Goal: Find contact information: Find contact information

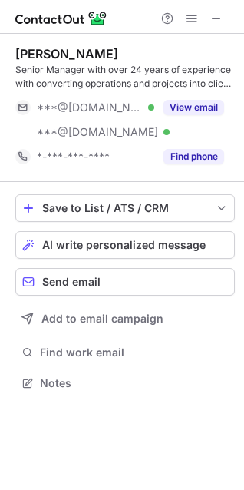
scroll to position [373, 244]
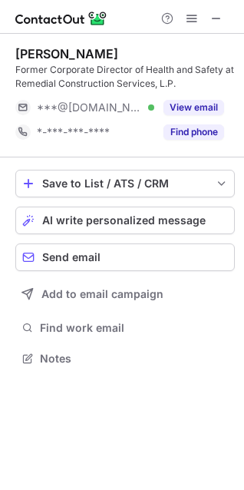
scroll to position [348, 244]
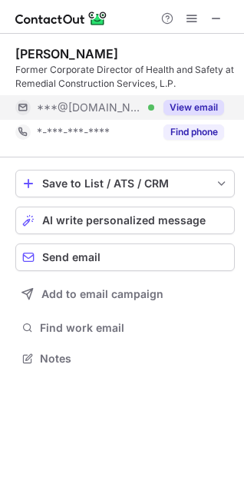
click at [95, 98] on div "***@[DOMAIN_NAME] Verified" at bounding box center [84, 107] width 139 height 25
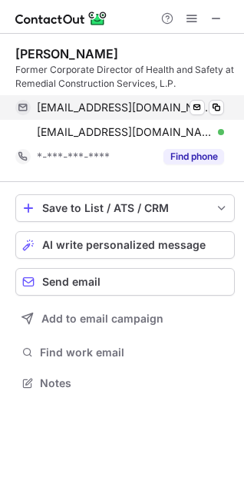
scroll to position [373, 244]
click at [218, 106] on span at bounding box center [217, 107] width 12 height 12
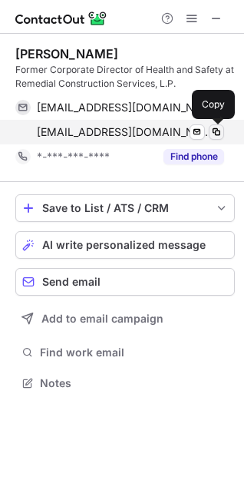
click at [214, 129] on span at bounding box center [217, 132] width 12 height 12
